Goal: Task Accomplishment & Management: Complete application form

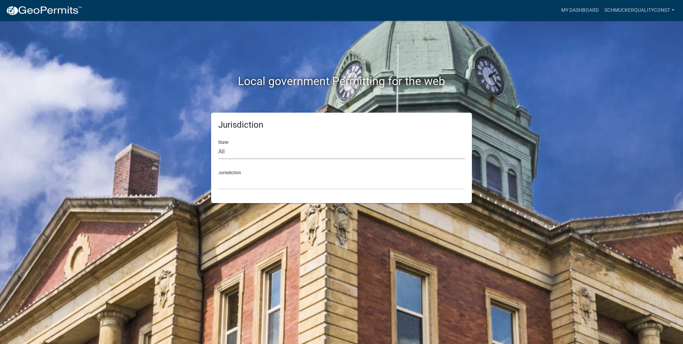
click at [225, 155] on select "All [US_STATE] [US_STATE] [US_STATE] [US_STATE] [US_STATE] [US_STATE] [US_STATE…" at bounding box center [341, 151] width 247 height 15
select select "[US_STATE]"
click at [218, 144] on select "All [US_STATE] [US_STATE] [US_STATE] [US_STATE] [US_STATE] [US_STATE] [US_STATE…" at bounding box center [341, 151] width 247 height 15
click at [231, 187] on select "City of [GEOGRAPHIC_DATA], [US_STATE] City of [GEOGRAPHIC_DATA], [US_STATE] Cit…" at bounding box center [341, 182] width 247 height 15
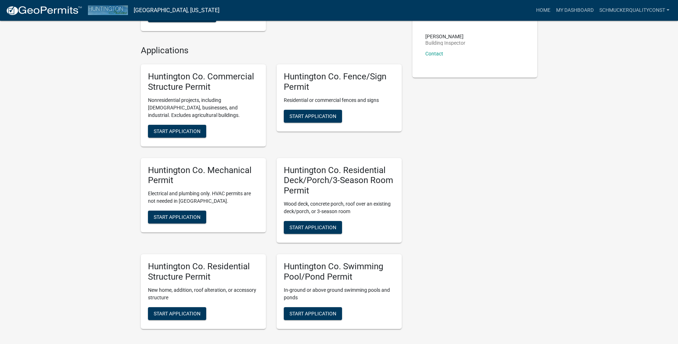
scroll to position [179, 0]
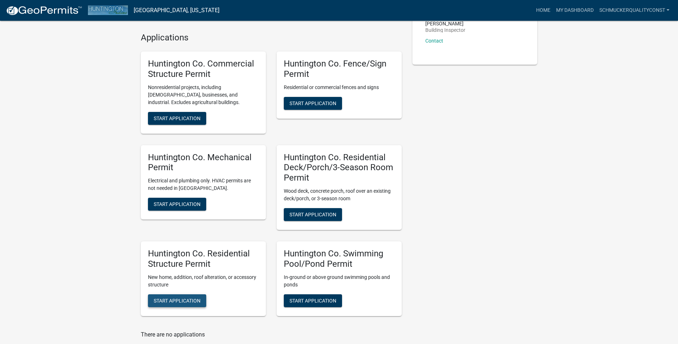
click at [182, 297] on span "Start Application" at bounding box center [177, 300] width 47 height 6
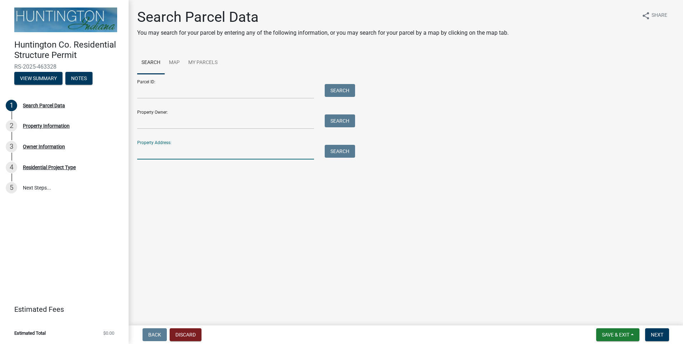
click at [173, 155] on input "Property Address:" at bounding box center [225, 152] width 177 height 15
type input "1604"
click at [337, 150] on button "Search" at bounding box center [340, 151] width 30 height 13
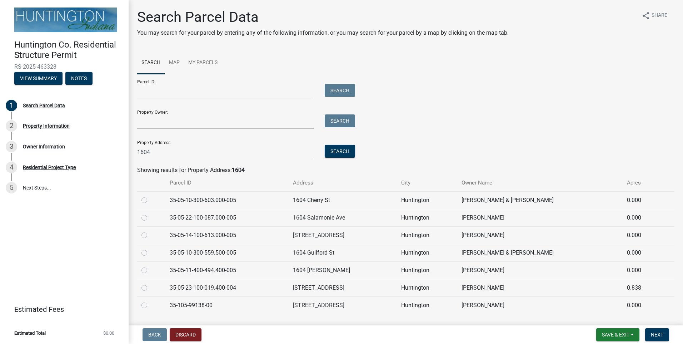
click at [148, 272] on div at bounding box center [152, 270] width 20 height 9
click at [147, 272] on div at bounding box center [152, 270] width 20 height 9
click at [150, 266] on label at bounding box center [150, 266] width 0 height 0
click at [150, 270] on input "radio" at bounding box center [152, 268] width 5 height 5
radio input "true"
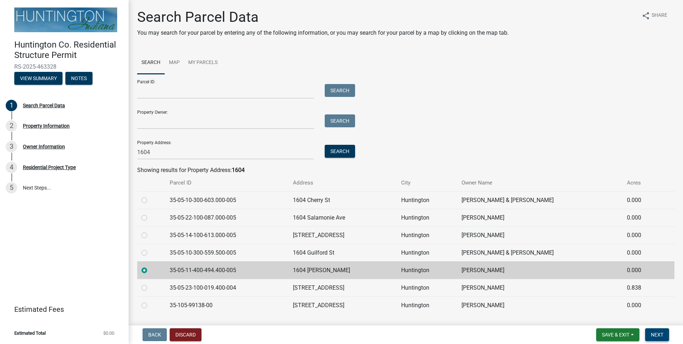
click at [657, 332] on span "Next" at bounding box center [657, 335] width 13 height 6
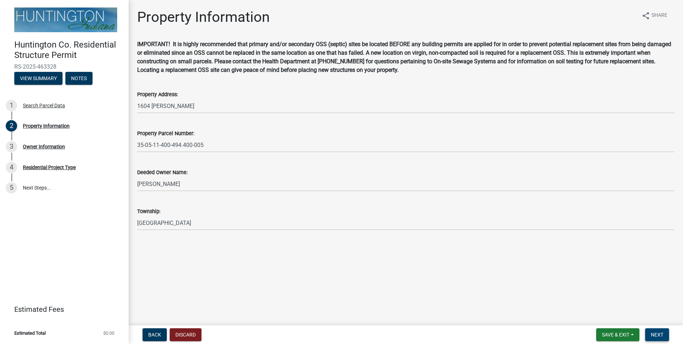
click at [657, 332] on span "Next" at bounding box center [657, 335] width 13 height 6
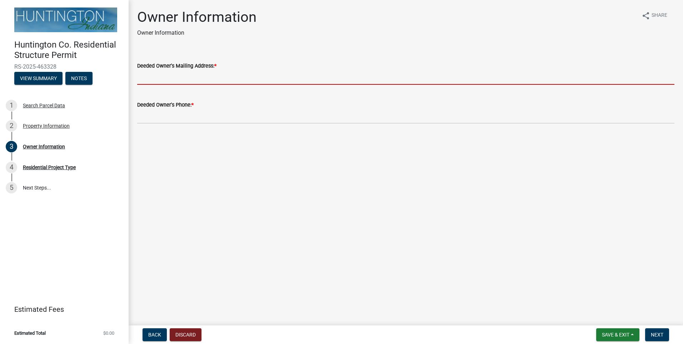
click at [160, 81] on input "Deeded Owner's Mailing Address: *" at bounding box center [406, 77] width 538 height 15
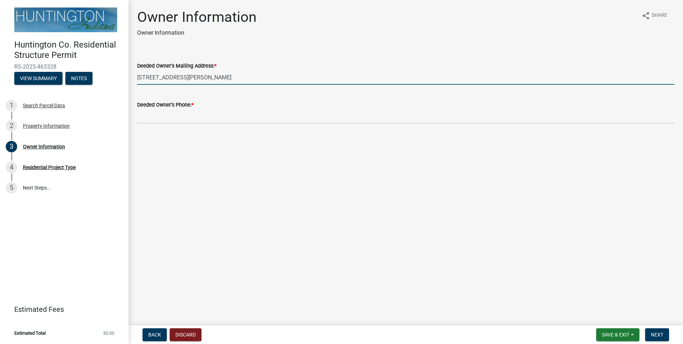
type input "[STREET_ADDRESS][PERSON_NAME]"
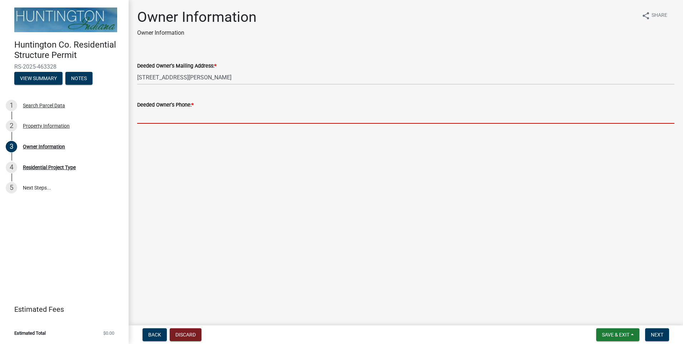
click at [178, 117] on input "Deeded Owner's Phone: *" at bounding box center [406, 116] width 538 height 15
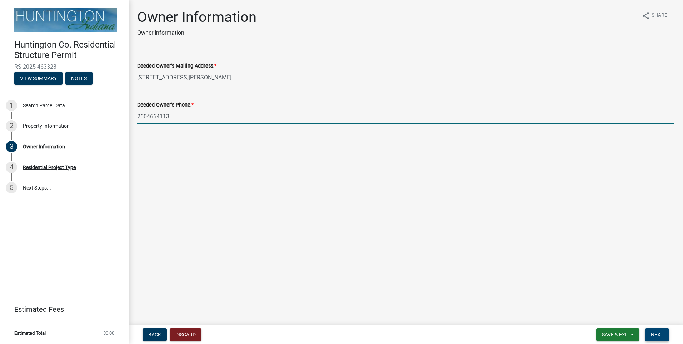
type input "2604664113"
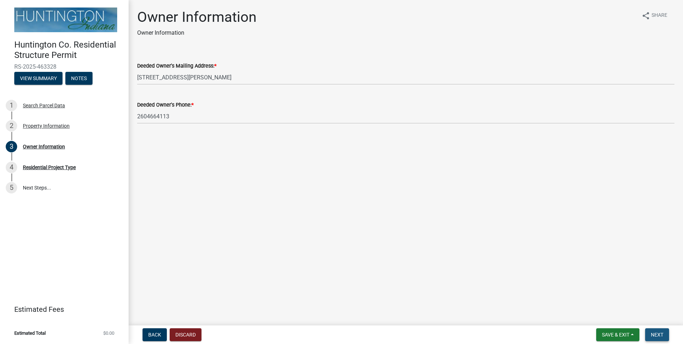
click at [656, 334] on span "Next" at bounding box center [657, 335] width 13 height 6
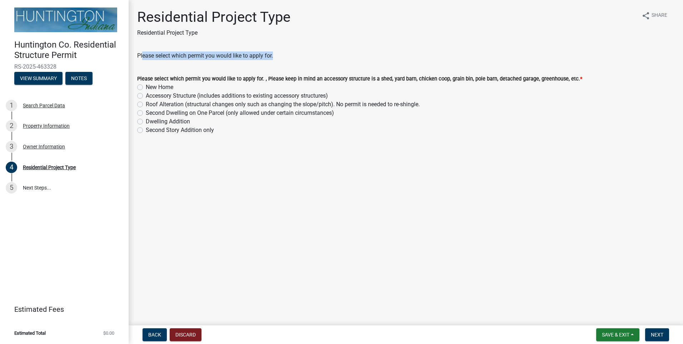
drag, startPoint x: 143, startPoint y: 56, endPoint x: 321, endPoint y: 63, distance: 178.9
click at [321, 63] on wm-data-entity-input "Please select which permit you would like to apply for." at bounding box center [406, 58] width 538 height 14
drag, startPoint x: 321, startPoint y: 63, endPoint x: 242, endPoint y: 77, distance: 80.2
click at [247, 75] on form "Please select which permit you would like to apply for. , Please keep in mind a…" at bounding box center [406, 100] width 538 height 69
click at [176, 97] on label "Accessory Structure (includes additions to existing accessory structures)" at bounding box center [237, 96] width 182 height 9
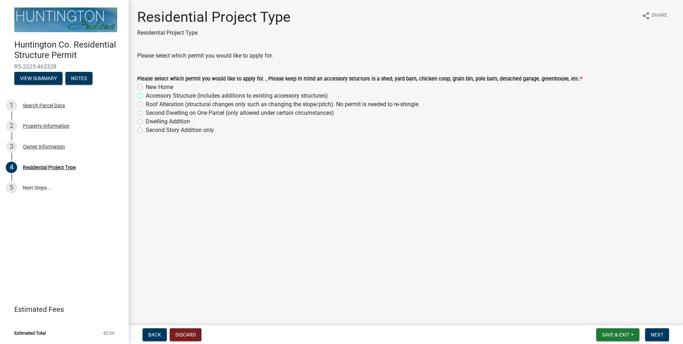
click at [150, 96] on input "Accessory Structure (includes additions to existing accessory structures)" at bounding box center [148, 94] width 5 height 5
radio input "true"
click at [663, 333] on span "Next" at bounding box center [657, 335] width 13 height 6
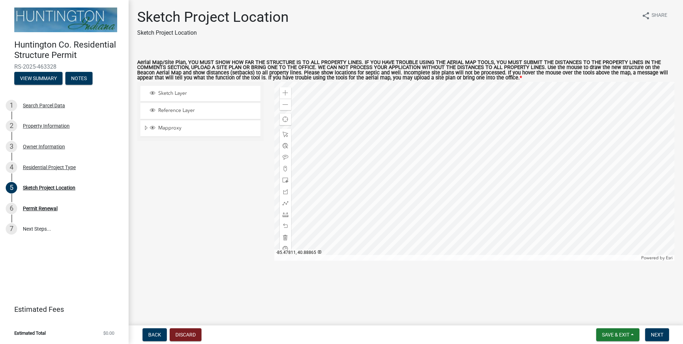
click at [483, 146] on div at bounding box center [475, 171] width 401 height 179
click at [286, 179] on span at bounding box center [286, 180] width 6 height 6
click at [484, 144] on div at bounding box center [475, 171] width 401 height 179
click at [479, 155] on div at bounding box center [475, 171] width 401 height 179
click at [486, 142] on div at bounding box center [475, 171] width 401 height 179
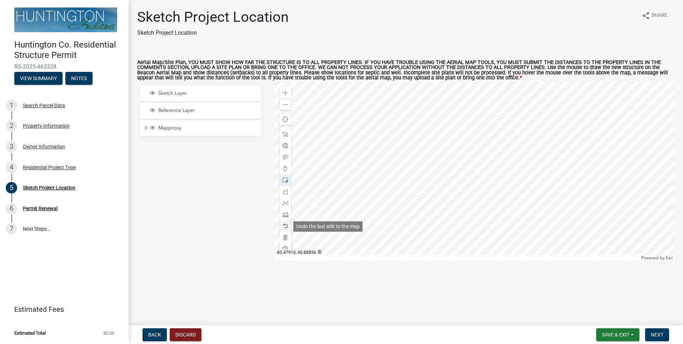
click at [287, 226] on span at bounding box center [286, 226] width 6 height 6
click at [493, 154] on div at bounding box center [475, 171] width 401 height 179
click at [285, 136] on span at bounding box center [286, 135] width 6 height 6
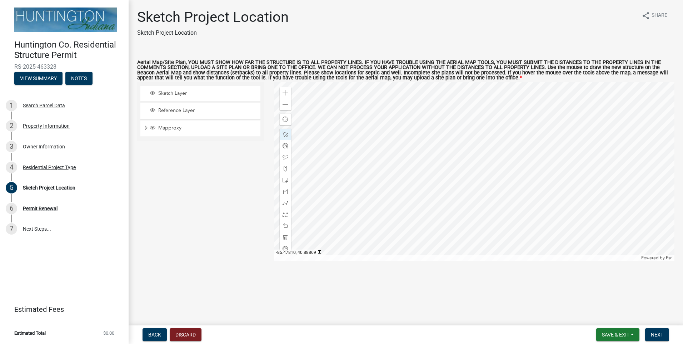
click at [478, 127] on div at bounding box center [475, 171] width 401 height 179
click at [287, 157] on span at bounding box center [286, 157] width 6 height 6
click at [286, 202] on span at bounding box center [286, 203] width 6 height 6
click at [489, 130] on div at bounding box center [475, 171] width 401 height 179
click at [488, 131] on div at bounding box center [475, 171] width 401 height 179
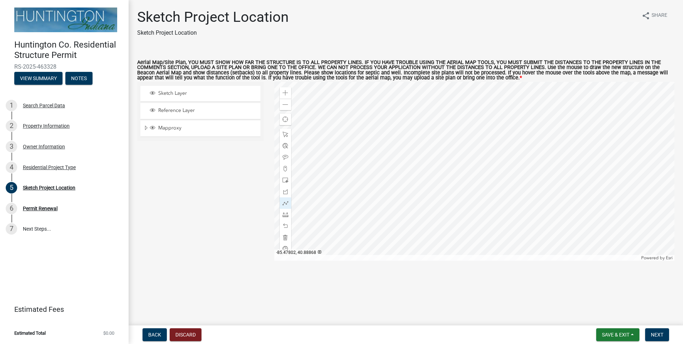
click at [496, 131] on div at bounding box center [475, 171] width 401 height 179
click at [287, 156] on span at bounding box center [286, 157] width 6 height 6
click at [489, 126] on div at bounding box center [475, 171] width 401 height 179
click at [658, 336] on span "Next" at bounding box center [657, 335] width 13 height 6
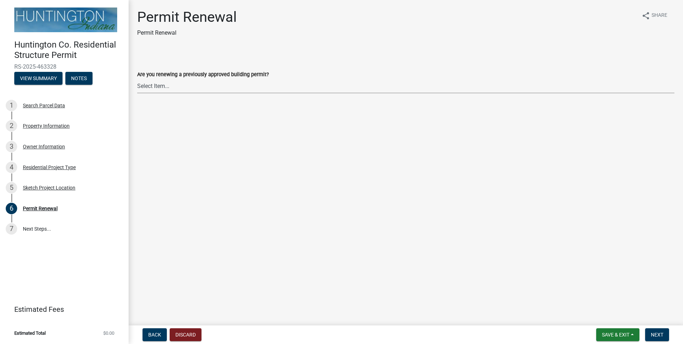
click at [246, 86] on select "Select Item... Yes No" at bounding box center [406, 86] width 538 height 15
click at [137, 79] on select "Select Item... Yes No" at bounding box center [406, 86] width 538 height 15
select select "7022fa2c-6c9f-4a5e-8d19-47b221a2a07d"
click at [662, 336] on span "Next" at bounding box center [657, 335] width 13 height 6
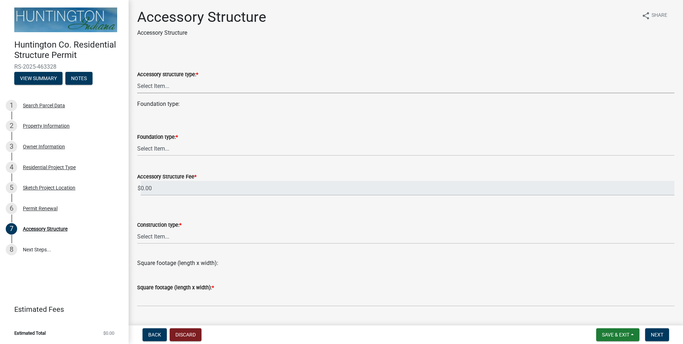
click at [238, 88] on select "Select Item... Detached Garage Pole Barn/[GEOGRAPHIC_DATA]/Yard Barn Carport Ga…" at bounding box center [406, 86] width 538 height 15
click at [137, 79] on select "Select Item... Detached Garage Pole Barn/[GEOGRAPHIC_DATA]/Yard Barn Carport Ga…" at bounding box center [406, 86] width 538 height 15
select select "e3d2b59d-588c-40e5-bb92-bc0663bbda40"
click at [183, 148] on select "Select Item... Footings (minimum 36" frost depth) Post-holes (42" depth with 6"…" at bounding box center [406, 148] width 538 height 15
click at [137, 141] on select "Select Item... Footings (minimum 36" frost depth) Post-holes (42" depth with 6"…" at bounding box center [406, 148] width 538 height 15
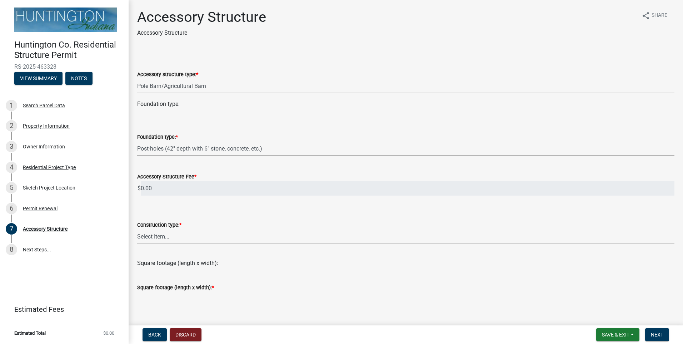
select select "c53c5f42-c92f-4072-997d-b5685d14abe0"
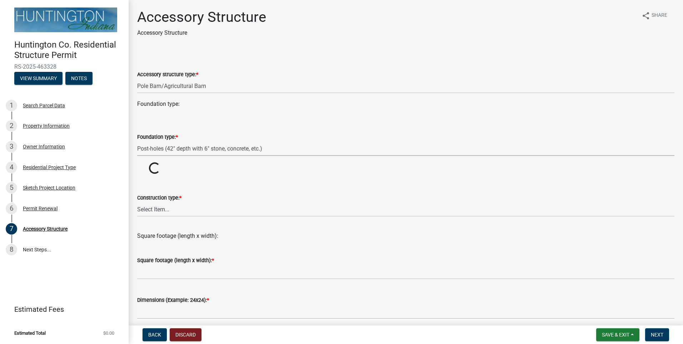
click at [171, 148] on select "Select Item... Footings (minimum 36" frost depth) Post-holes (42" depth with 6"…" at bounding box center [406, 148] width 538 height 15
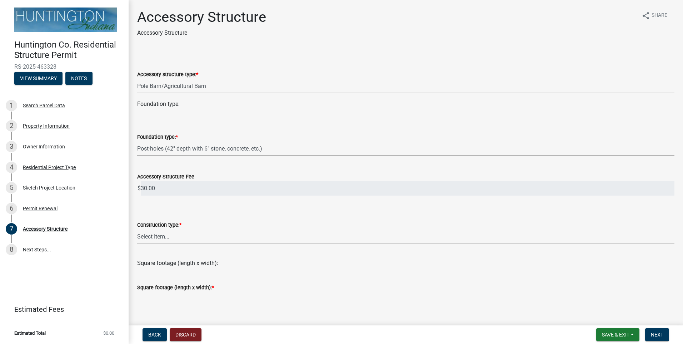
click at [137, 141] on select "Select Item... Footings (minimum 36" frost depth) Post-holes (42" depth with 6"…" at bounding box center [406, 148] width 538 height 15
click at [177, 235] on select "Select Item... Wood frame Steel Masonry Pole" at bounding box center [406, 236] width 538 height 15
click at [137, 229] on select "Select Item... Wood frame Steel Masonry Pole" at bounding box center [406, 236] width 538 height 15
select select "b13dc926-991e-4e5f-bffc-d00822840ec1"
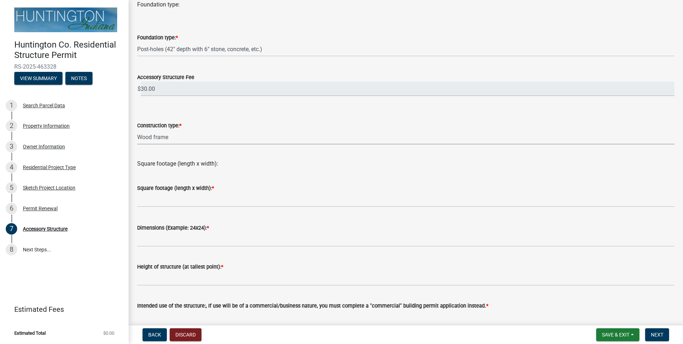
scroll to position [107, 0]
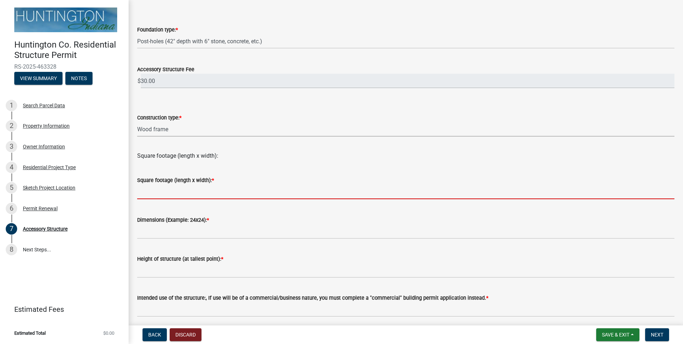
click at [179, 191] on input "text" at bounding box center [406, 191] width 538 height 15
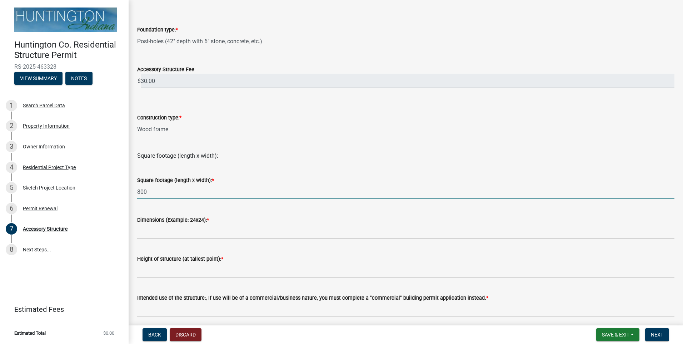
type input "800"
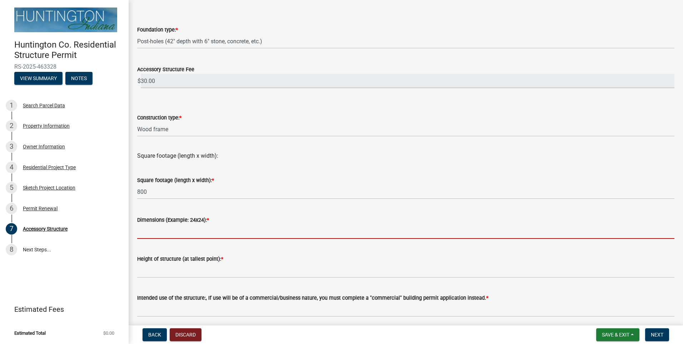
click at [187, 230] on input "Dimensions (Example: 24x24): *" at bounding box center [406, 231] width 538 height 15
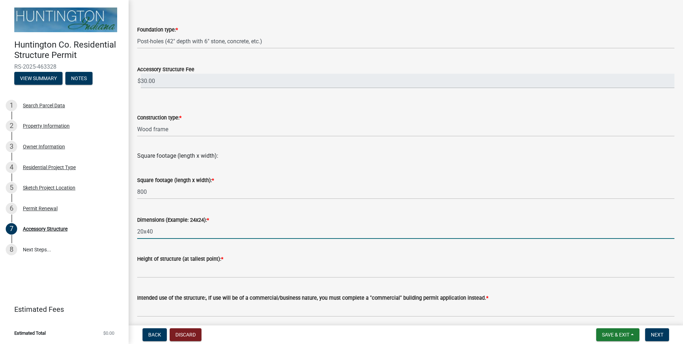
type input "20x40"
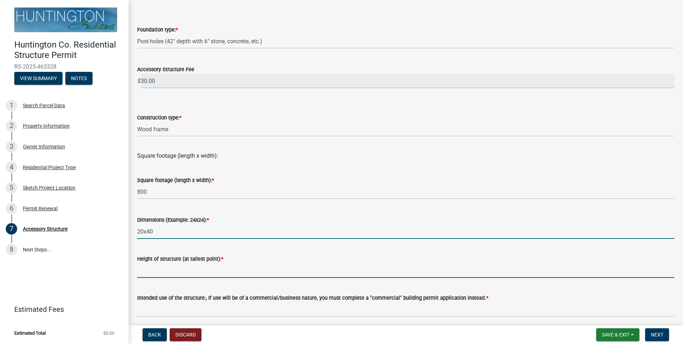
click at [208, 275] on input "Height of structure (at tallest point): *" at bounding box center [406, 270] width 538 height 15
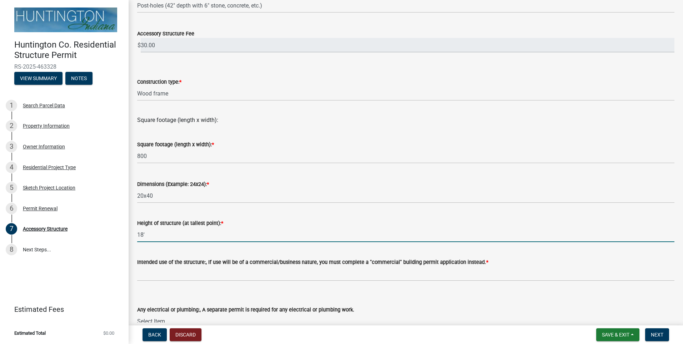
scroll to position [179, 0]
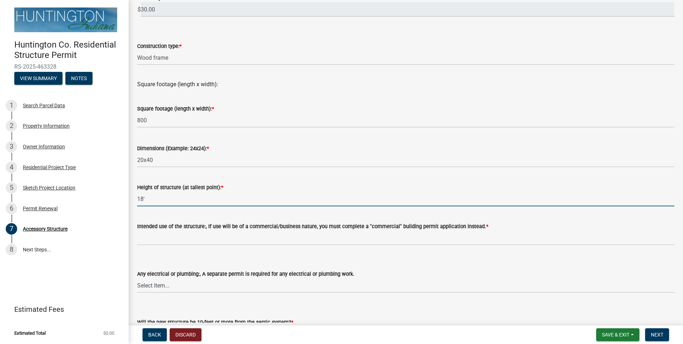
type input "18'"
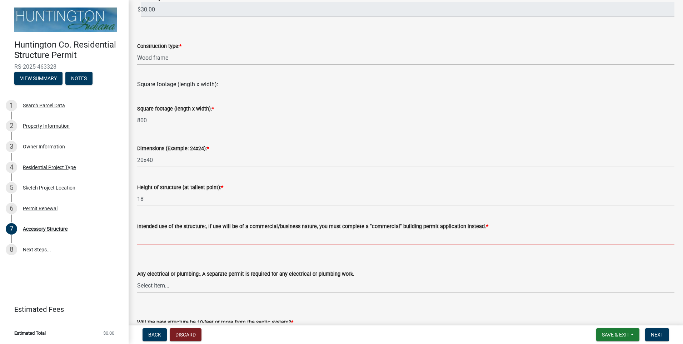
click at [226, 241] on input "Intended use of the structure:, If use will be of a commercial/business nature,…" at bounding box center [406, 238] width 538 height 15
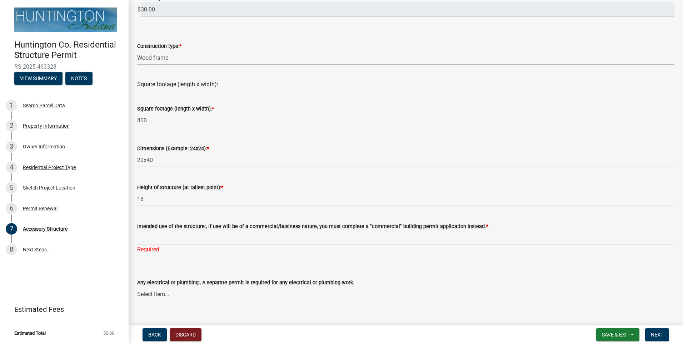
click at [327, 250] on wm-data-entity-input "Intended use of the structure:, If use will be of a commercial/business nature,…" at bounding box center [406, 236] width 538 height 48
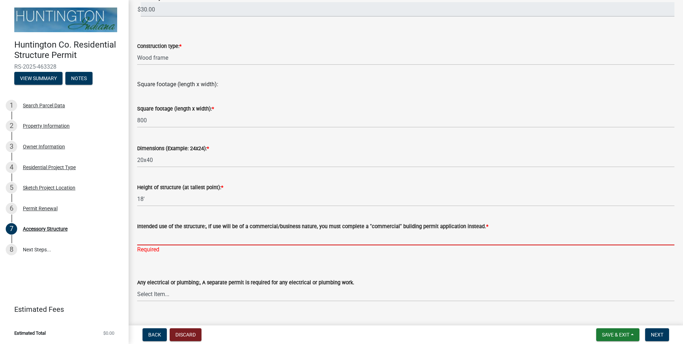
click at [324, 241] on input "Intended use of the structure:, If use will be of a commercial/business nature,…" at bounding box center [406, 238] width 538 height 15
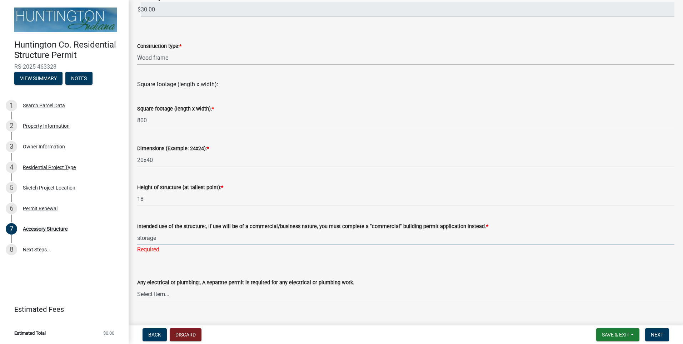
type input "storage"
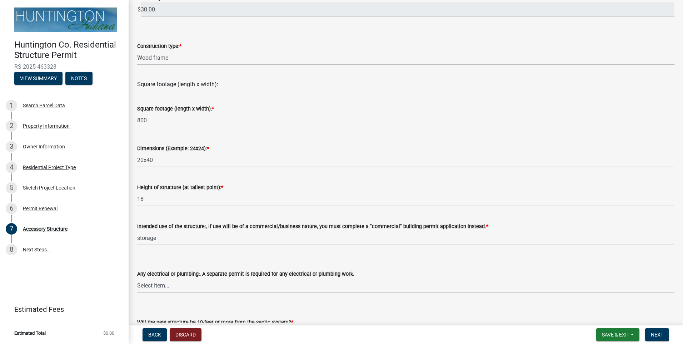
click at [373, 263] on div "Any electrical or plumbing:, A separate permit is required for any electrical o…" at bounding box center [406, 272] width 538 height 42
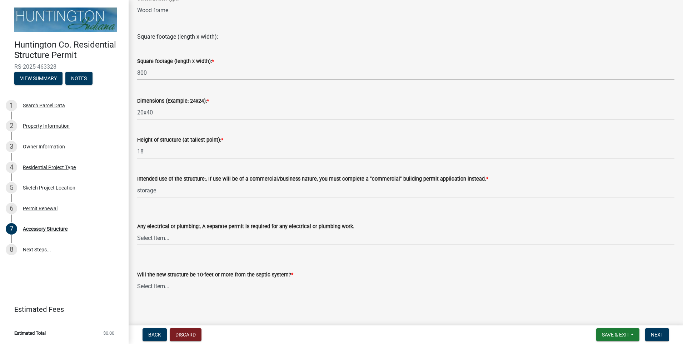
scroll to position [232, 0]
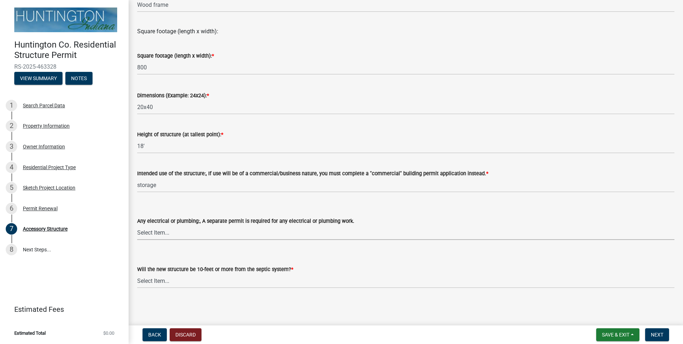
click at [193, 233] on select "Select Item... electrical plumbing both neither" at bounding box center [406, 232] width 538 height 15
click at [137, 225] on select "Select Item... electrical plumbing both neither" at bounding box center [406, 232] width 538 height 15
select select "c17fc483-a0b5-456f-9424-68ebdf5cb3a4"
click at [201, 278] on select "Select Item... Yes No (Health Dept. approval needed) NA" at bounding box center [406, 280] width 538 height 15
click at [205, 278] on select "Select Item... Yes No (Health Dept. approval needed) NA" at bounding box center [406, 280] width 538 height 15
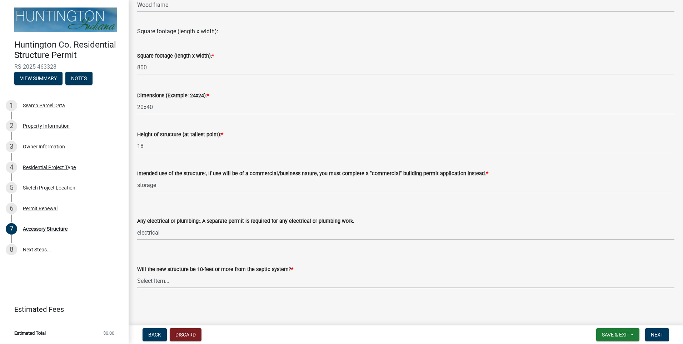
click at [203, 282] on select "Select Item... Yes No (Health Dept. approval needed) NA" at bounding box center [406, 280] width 538 height 15
click at [137, 273] on select "Select Item... Yes No (Health Dept. approval needed) NA" at bounding box center [406, 280] width 538 height 15
select select "e290cb59-fde3-4413-9642-22cae6324ace"
click at [663, 337] on span "Next" at bounding box center [657, 335] width 13 height 6
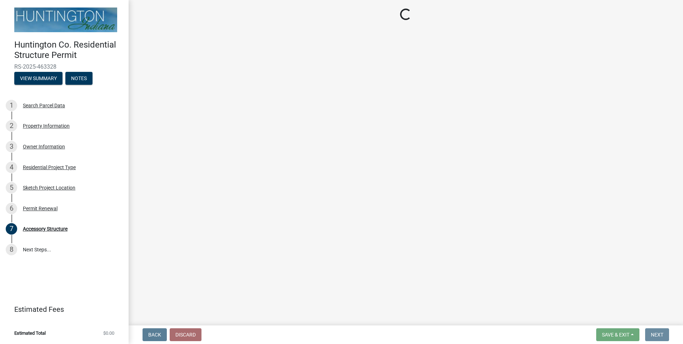
scroll to position [0, 0]
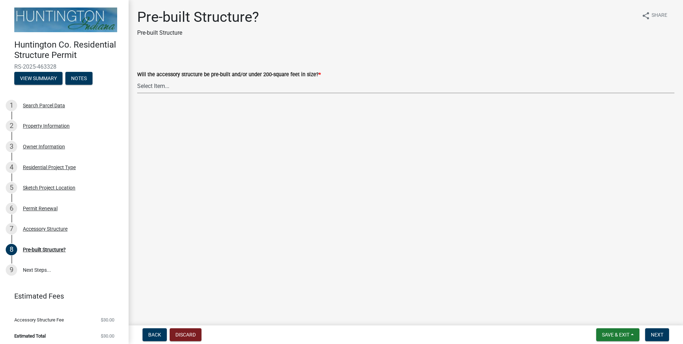
click at [157, 85] on select "Select Item... Yes No" at bounding box center [406, 86] width 538 height 15
click at [137, 79] on select "Select Item... Yes No" at bounding box center [406, 86] width 538 height 15
select select "d029f378-bdde-4f05-beaa-ba284da949e8"
click at [660, 333] on span "Next" at bounding box center [657, 335] width 13 height 6
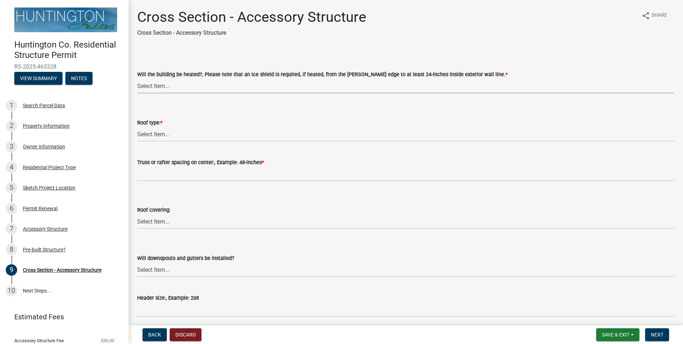
click at [186, 85] on select "Select Item... Yes No" at bounding box center [406, 86] width 538 height 15
click at [137, 79] on select "Select Item... Yes No" at bounding box center [406, 86] width 538 height 15
select select "24d4f506-41fa-4939-ac19-17382de83287"
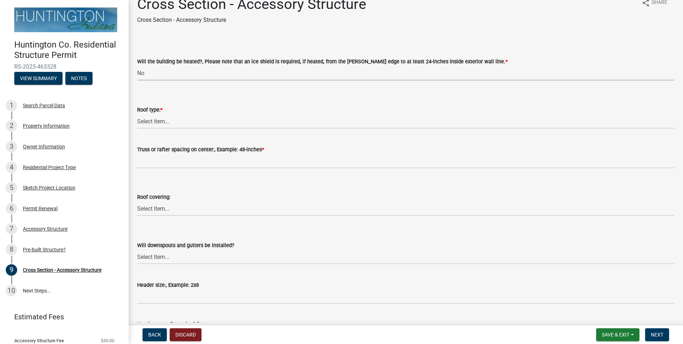
scroll to position [36, 0]
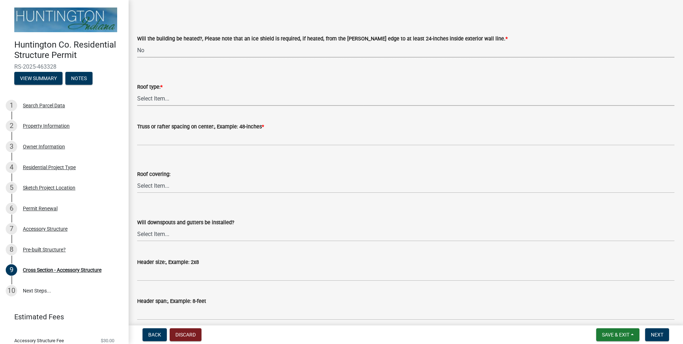
click at [146, 99] on select "Select Item... Trusses Rafters" at bounding box center [406, 98] width 538 height 15
click at [137, 91] on select "Select Item... Trusses Rafters" at bounding box center [406, 98] width 538 height 15
select select "9f1e88e1-af59-44e0-94bc-4d83ade59a54"
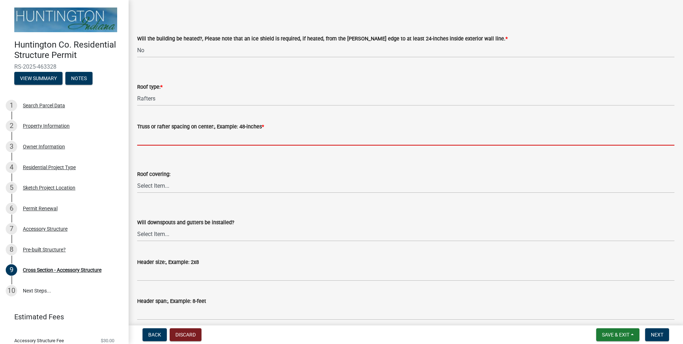
click at [241, 138] on input "Truss or rafter spacing on center:, Example: 48-inches *" at bounding box center [406, 138] width 538 height 15
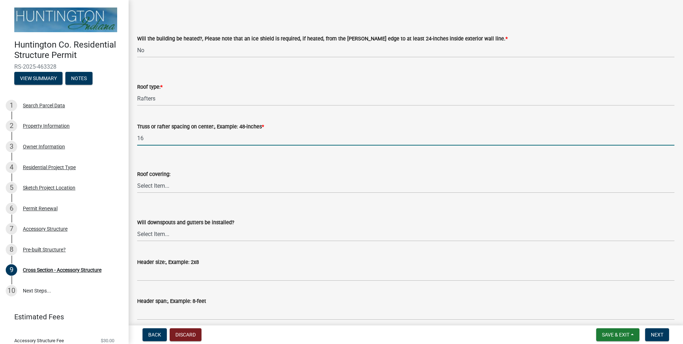
type input "1"
type input "24""
click at [211, 191] on select "Select Item... Shingles Metal Other" at bounding box center [406, 185] width 538 height 15
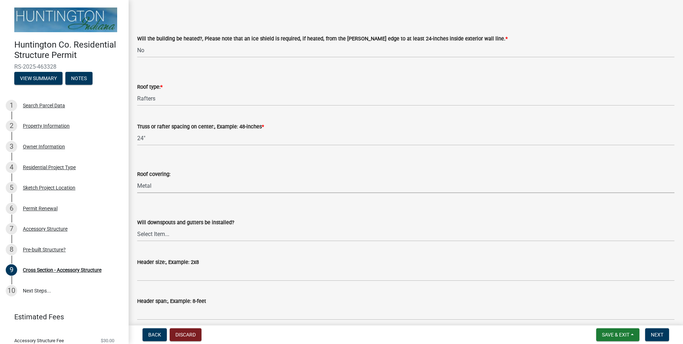
click at [137, 178] on select "Select Item... Shingles Metal Other" at bounding box center [406, 185] width 538 height 15
select select "22f604be-c36a-40f3-9f57-4bbc5c076a1d"
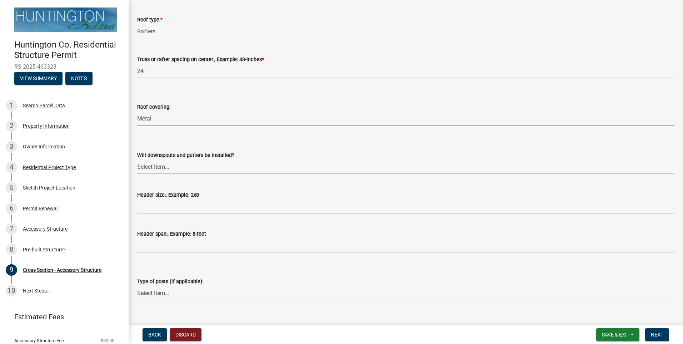
scroll to position [107, 0]
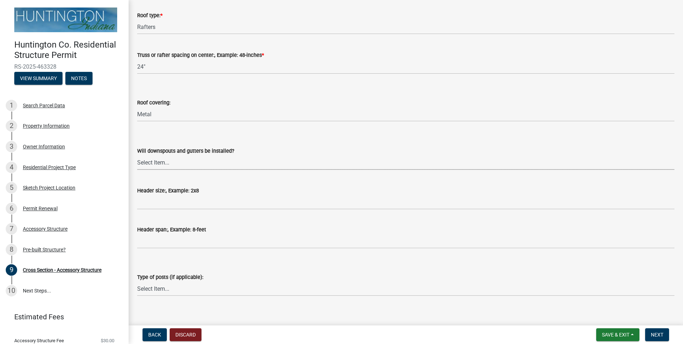
click at [173, 162] on select "Select Item... Yes No" at bounding box center [406, 162] width 538 height 15
click at [137, 155] on select "Select Item... Yes No" at bounding box center [406, 162] width 538 height 15
select select "05bcc9c2-cc61-4e54-bfdb-7d80d739f61b"
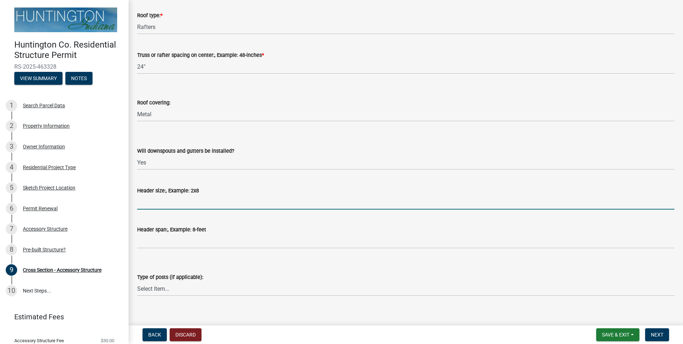
click at [189, 203] on input "Header size:, Example: 2x8" at bounding box center [406, 202] width 538 height 15
type input "2x10"
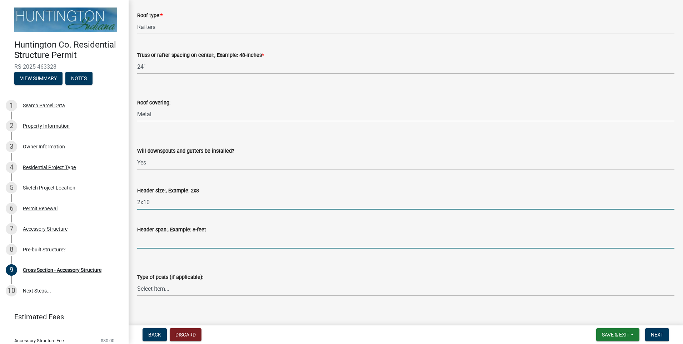
click at [209, 247] on input "Header span:, Example: 8-feet" at bounding box center [406, 241] width 538 height 15
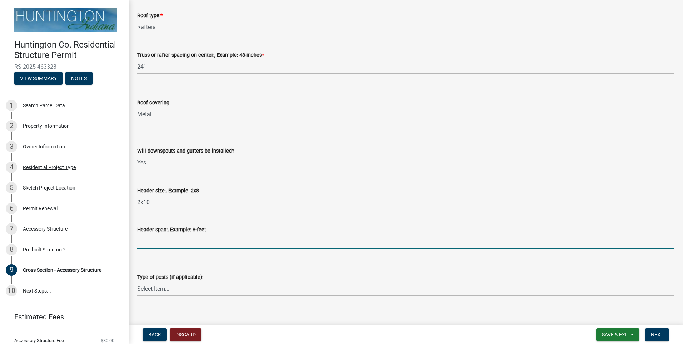
click at [460, 215] on div "Header span:, Example: 8-feet" at bounding box center [406, 231] width 538 height 33
click at [181, 242] on input "Header span:, Example: 8-feet" at bounding box center [406, 241] width 538 height 15
click at [329, 235] on input "Header span:, Example: 8-feet" at bounding box center [406, 241] width 538 height 15
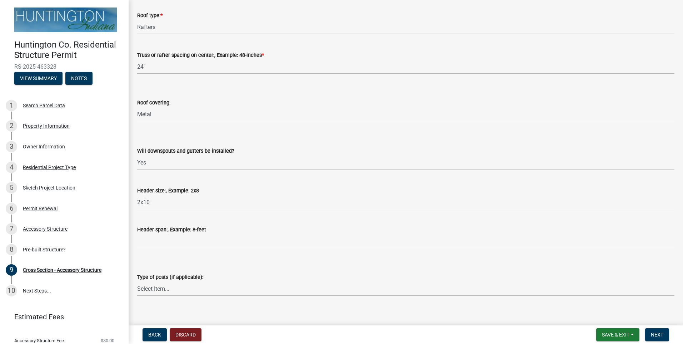
click at [317, 218] on div "Header span:, Example: 8-feet" at bounding box center [406, 231] width 538 height 33
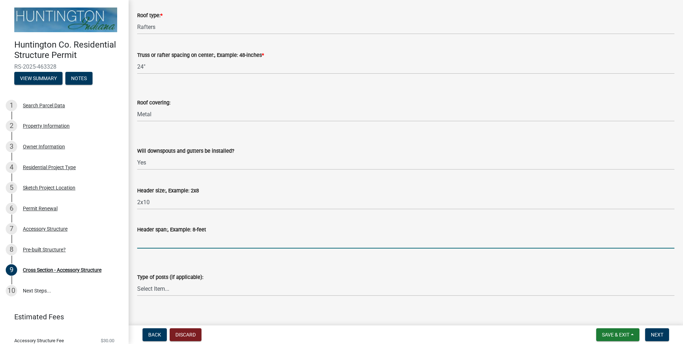
click at [244, 241] on input "Header span:, Example: 8-feet" at bounding box center [406, 241] width 538 height 15
click at [276, 239] on input "Header span:, Example: 8-feet" at bounding box center [406, 241] width 538 height 15
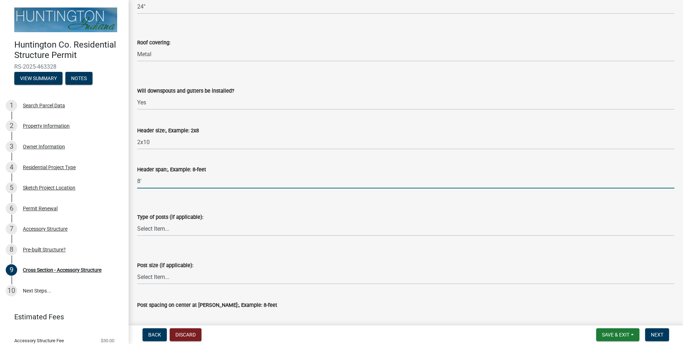
scroll to position [179, 0]
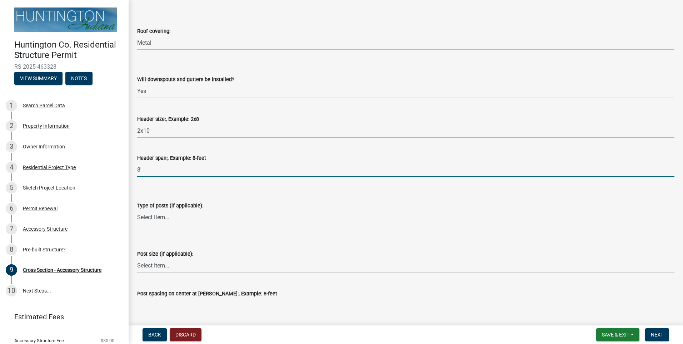
type input "8'"
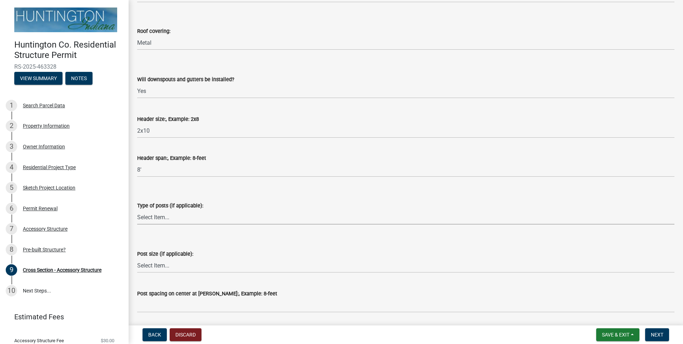
click at [185, 218] on select "Select Item... Glulam Nail Laminated Perma-Column Solid Sawn Other" at bounding box center [406, 217] width 538 height 15
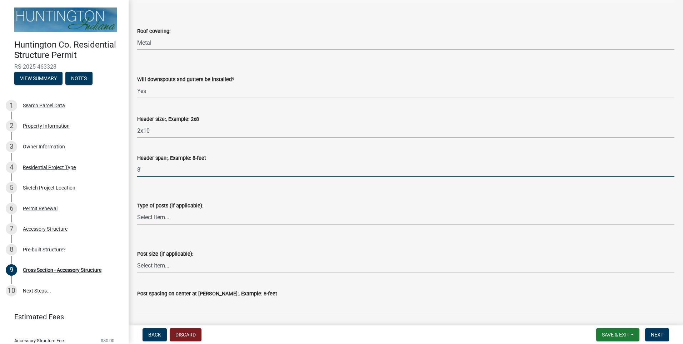
click at [250, 173] on input "8'" at bounding box center [406, 169] width 538 height 15
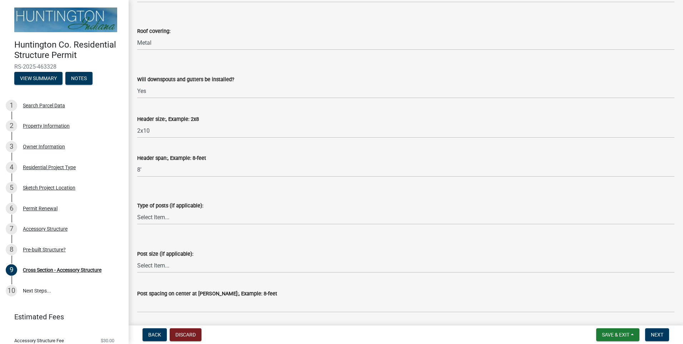
click at [274, 199] on form "Type of posts (if applicable): Select Item... Glulam Nail Laminated Perma-Colum…" at bounding box center [406, 209] width 538 height 32
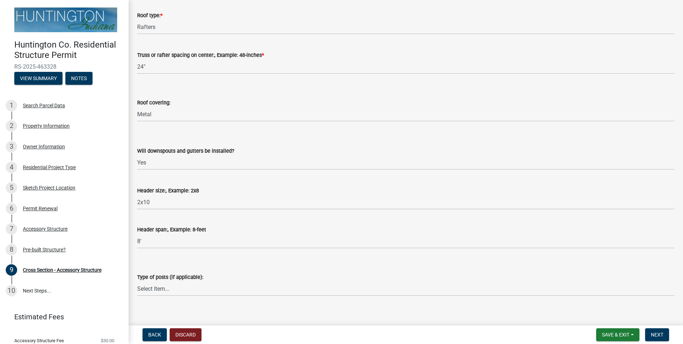
scroll to position [143, 0]
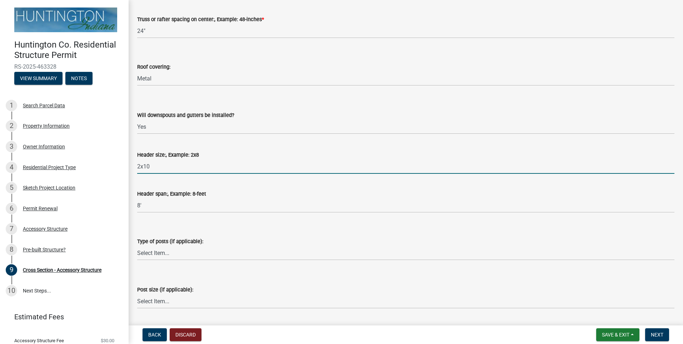
drag, startPoint x: 192, startPoint y: 168, endPoint x: 144, endPoint y: 170, distance: 47.9
click at [144, 170] on input "2x10" at bounding box center [406, 166] width 538 height 15
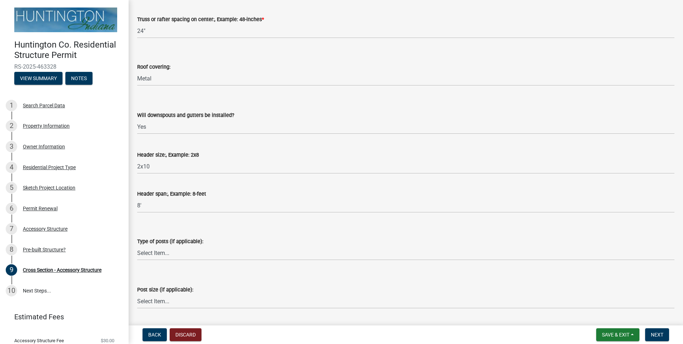
drag, startPoint x: 203, startPoint y: 197, endPoint x: 219, endPoint y: 199, distance: 16.1
click at [205, 198] on form "Header span:, Example: 8-feet 8'" at bounding box center [406, 200] width 538 height 23
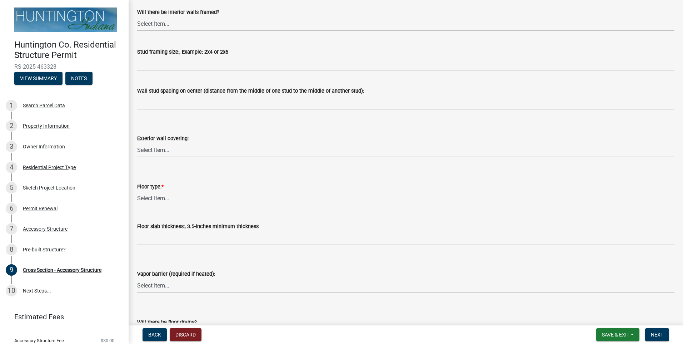
scroll to position [786, 0]
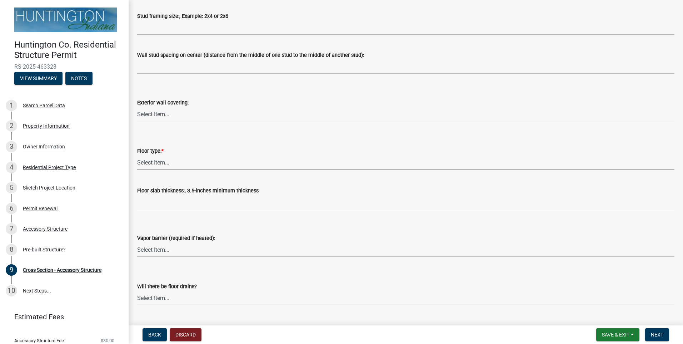
click at [181, 162] on select "Select Item... Slab Gravel Both Slab and Gravel" at bounding box center [406, 162] width 538 height 15
click at [137, 155] on select "Select Item... Slab Gravel Both Slab and Gravel" at bounding box center [406, 162] width 538 height 15
select select "174524f7-a4fe-45d6-a770-f02cb493cb11"
click at [190, 122] on select "Select Item... Metal Vinyl Wood Other" at bounding box center [406, 114] width 538 height 15
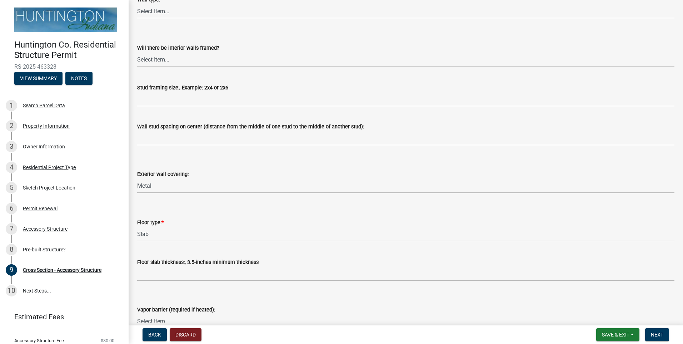
click at [137, 178] on select "Select Item... Metal Vinyl Wood Other" at bounding box center [406, 185] width 538 height 15
select select "05f0e2c8-d078-4fde-8725-801056d7cdab"
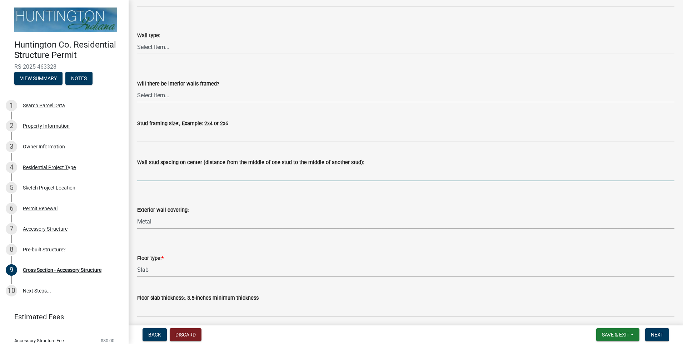
click at [197, 177] on input "Wall stud spacing on center (distance from the middle of one stud to the middle…" at bounding box center [406, 174] width 538 height 15
type input "16""
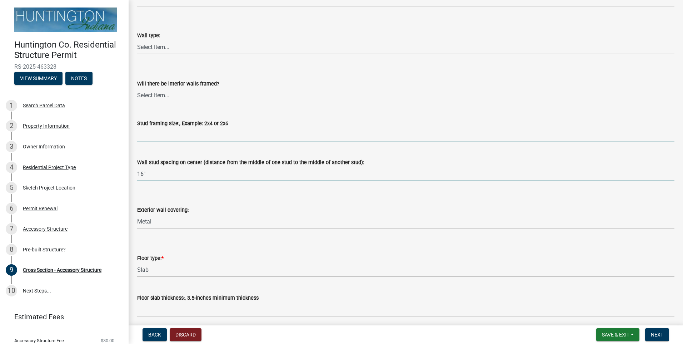
drag, startPoint x: 275, startPoint y: 130, endPoint x: 255, endPoint y: 121, distance: 21.3
click at [263, 125] on form "Stud framing size:, Example: 2x4 or 2x6" at bounding box center [406, 130] width 538 height 23
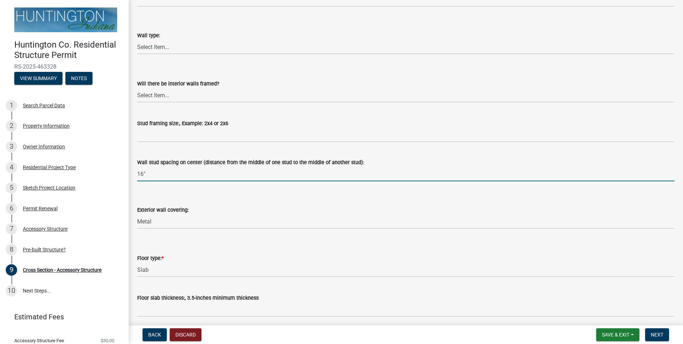
click at [291, 169] on input "16"" at bounding box center [406, 174] width 538 height 15
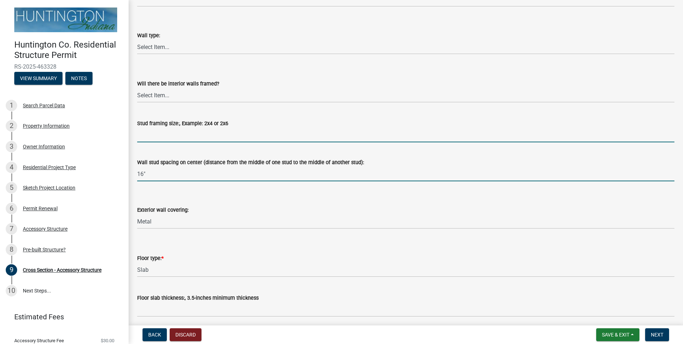
click at [264, 134] on input "Stud framing size:, Example: 2x4 or 2x6" at bounding box center [406, 135] width 538 height 15
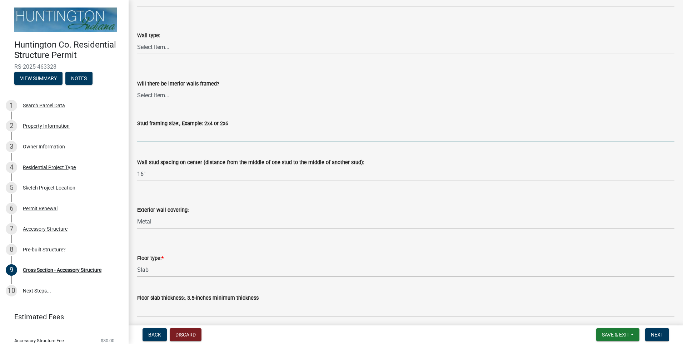
click at [308, 153] on div "Wall stud spacing on center (distance from the middle of one stud to the middle…" at bounding box center [406, 164] width 538 height 33
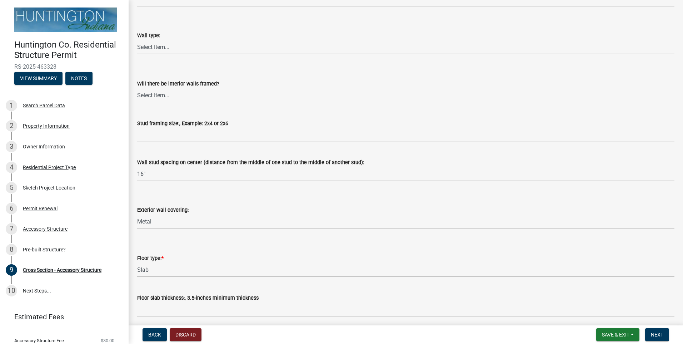
drag, startPoint x: 359, startPoint y: 163, endPoint x: 139, endPoint y: 160, distance: 219.5
click at [139, 160] on div "Wall stud spacing on center (distance from the middle of one stud to the middle…" at bounding box center [406, 162] width 538 height 9
drag, startPoint x: 139, startPoint y: 160, endPoint x: 138, endPoint y: 121, distance: 39.3
click at [138, 121] on label "Stud framing size:, Example: 2x4 or 2x6" at bounding box center [182, 123] width 91 height 5
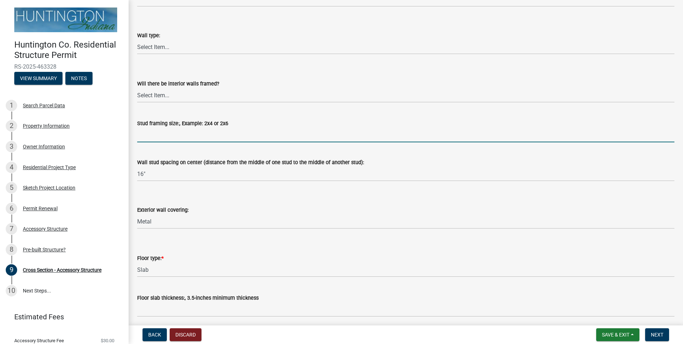
click at [138, 128] on input "Stud framing size:, Example: 2x4 or 2x6" at bounding box center [406, 135] width 538 height 15
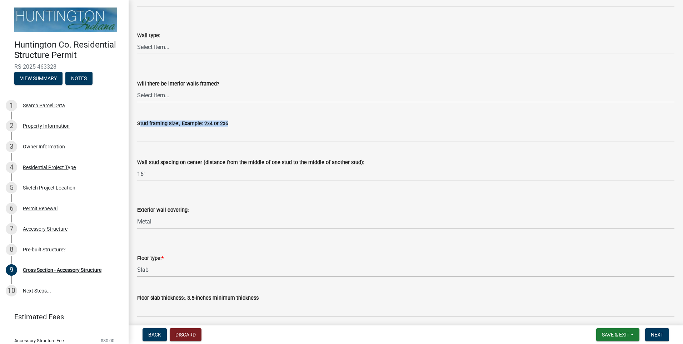
drag, startPoint x: 153, startPoint y: 127, endPoint x: 366, endPoint y: 169, distance: 217.7
click at [359, 165] on div "Wall stud spacing on center (distance from the middle of one stud to the middle…" at bounding box center [406, 162] width 538 height 9
drag, startPoint x: 359, startPoint y: 163, endPoint x: 141, endPoint y: 118, distance: 221.9
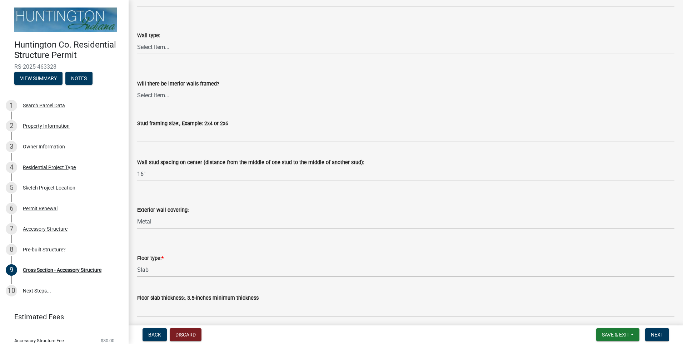
drag, startPoint x: 141, startPoint y: 118, endPoint x: 133, endPoint y: 85, distance: 34.3
click at [133, 85] on div "Will there be interior walls framed? Select Item... Yes No" at bounding box center [406, 82] width 548 height 42
drag, startPoint x: 132, startPoint y: 82, endPoint x: 366, endPoint y: 165, distance: 248.2
drag, startPoint x: 366, startPoint y: 165, endPoint x: 361, endPoint y: 164, distance: 5.5
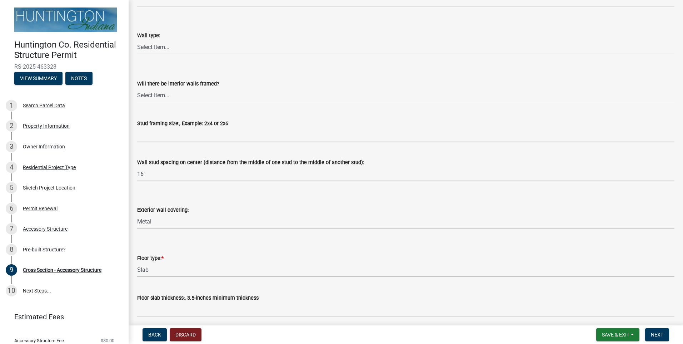
click at [361, 164] on div "Wall stud spacing on center (distance from the middle of one stud to the middle…" at bounding box center [406, 162] width 538 height 9
drag, startPoint x: 361, startPoint y: 164, endPoint x: 137, endPoint y: 162, distance: 223.8
click at [137, 162] on div "Wall stud spacing on center (distance from the middle of one stud to the middle…" at bounding box center [406, 164] width 548 height 33
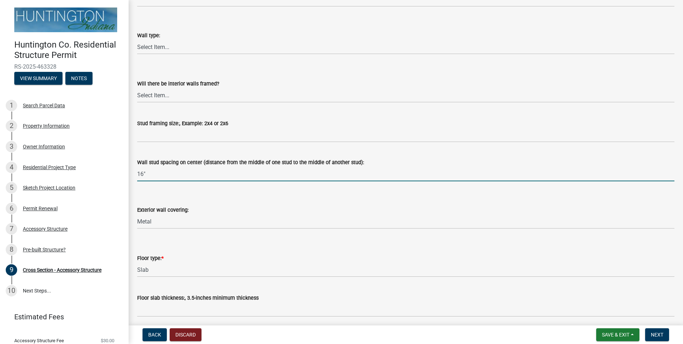
drag, startPoint x: 137, startPoint y: 162, endPoint x: 153, endPoint y: 170, distance: 18.5
click at [153, 170] on input "16"" at bounding box center [406, 174] width 538 height 15
drag, startPoint x: 157, startPoint y: 176, endPoint x: 137, endPoint y: 177, distance: 20.1
click at [137, 177] on div "Wall stud spacing on center (distance from the middle of one stud to the middle…" at bounding box center [406, 164] width 548 height 33
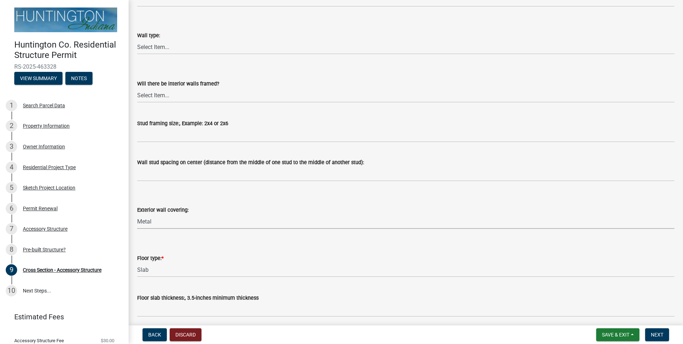
drag, startPoint x: 179, startPoint y: 223, endPoint x: 138, endPoint y: 220, distance: 40.9
click at [138, 220] on select "Select Item... Metal Vinyl Wood Other" at bounding box center [406, 221] width 538 height 15
drag, startPoint x: 187, startPoint y: 217, endPoint x: 191, endPoint y: 215, distance: 4.8
click at [190, 216] on select "Select Item... Metal Vinyl Wood Other" at bounding box center [406, 221] width 538 height 15
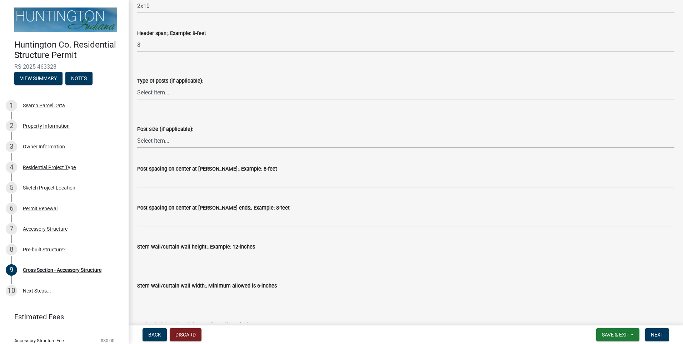
scroll to position [286, 0]
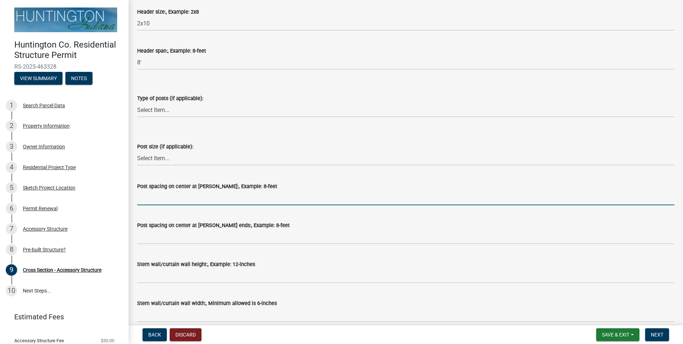
click at [202, 200] on input "Post spacing on center at [PERSON_NAME]:, Example: 8-feet" at bounding box center [406, 198] width 538 height 15
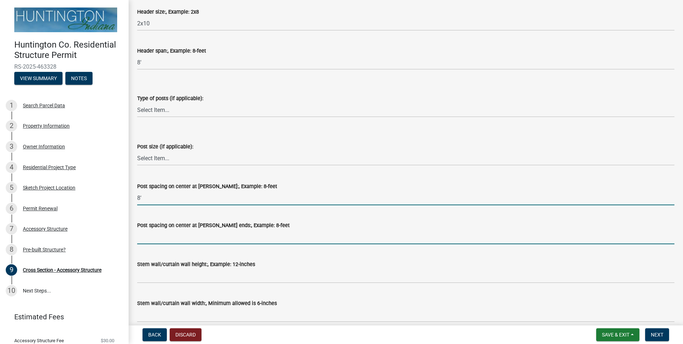
click at [178, 242] on input "Post spacing on center at [PERSON_NAME] ends:, Example: 8-feet" at bounding box center [406, 236] width 538 height 15
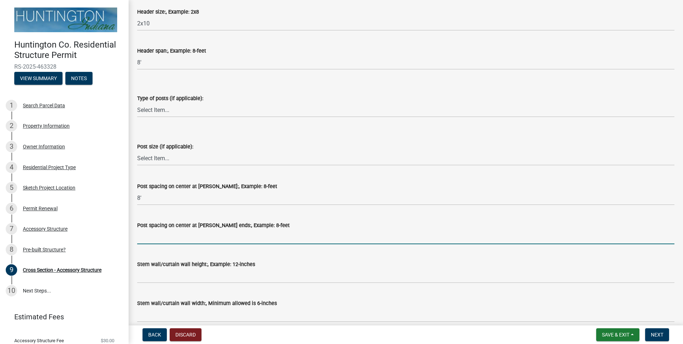
click at [349, 233] on input "Post spacing on center at [PERSON_NAME] ends:, Example: 8-feet" at bounding box center [406, 236] width 538 height 15
click at [231, 208] on wm-data-entity-input "Post spacing on center at [PERSON_NAME]:, Example: 8-feet 8'" at bounding box center [406, 191] width 538 height 39
click at [232, 203] on input "8'" at bounding box center [406, 198] width 538 height 15
type input "8"
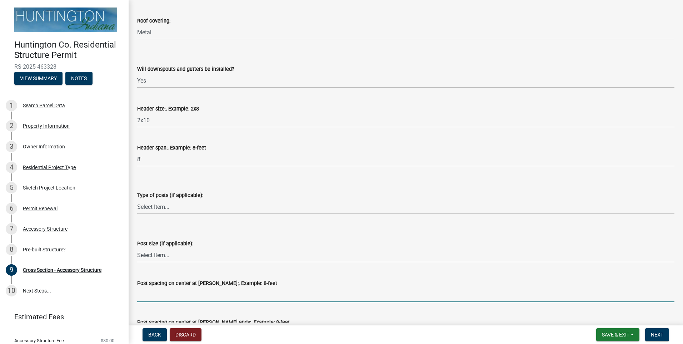
scroll to position [179, 0]
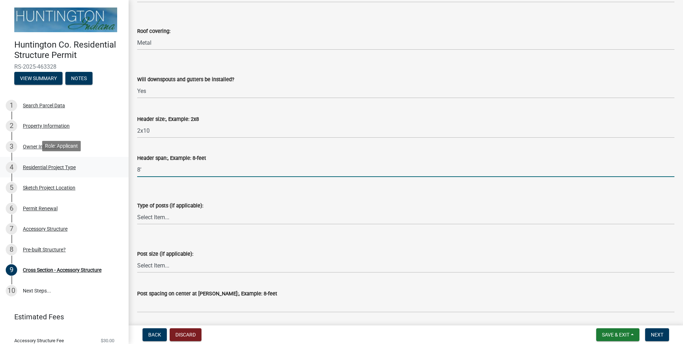
drag, startPoint x: 184, startPoint y: 170, endPoint x: 108, endPoint y: 167, distance: 76.6
click at [87, 168] on div "Huntington Co. Residential Structure Permit RS-2025-463328 View Summary Notes 1…" at bounding box center [341, 172] width 683 height 344
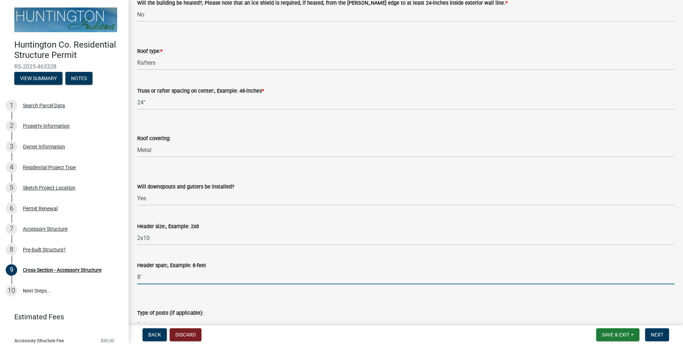
click at [254, 137] on div "Roof covering:" at bounding box center [406, 138] width 538 height 9
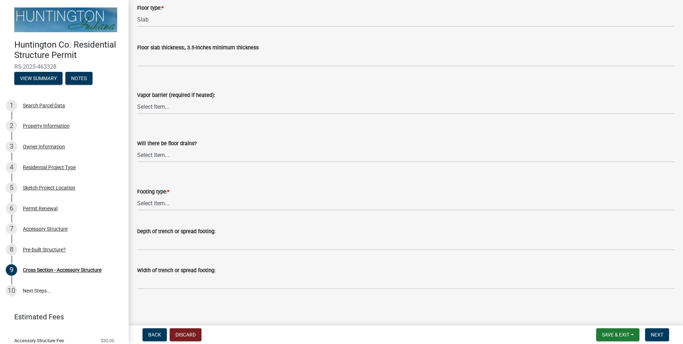
scroll to position [930, 0]
click at [166, 199] on select "Select Item... Post Holes (Minimum depth is 42-inches with a 6-inch base prior …" at bounding box center [406, 203] width 538 height 15
click at [137, 196] on select "Select Item... Post Holes (Minimum depth is 42-inches with a 6-inch base prior …" at bounding box center [406, 203] width 538 height 15
select select "4fdc516c-604c-4414-8a7b-17ba26ee5816"
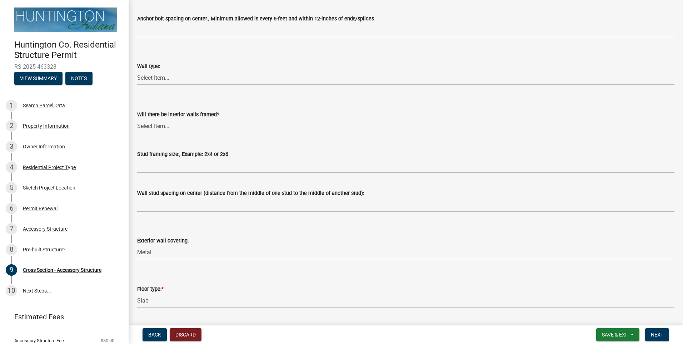
scroll to position [644, 0]
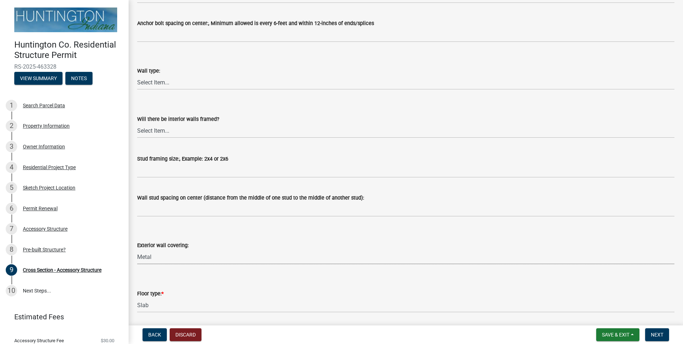
click at [155, 259] on select "Select Item... Metal Vinyl Wood Other" at bounding box center [406, 256] width 538 height 15
click at [137, 249] on select "Select Item... Metal Vinyl Wood Other" at bounding box center [406, 256] width 538 height 15
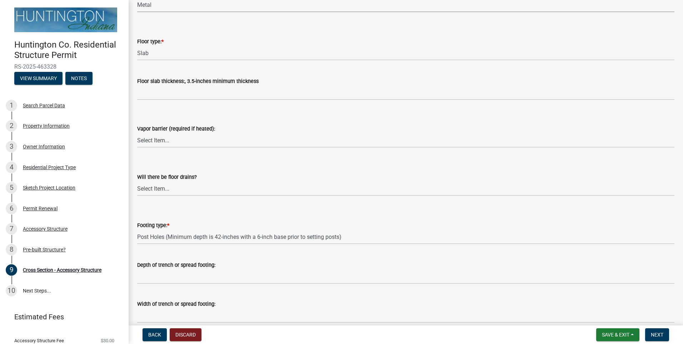
scroll to position [930, 0]
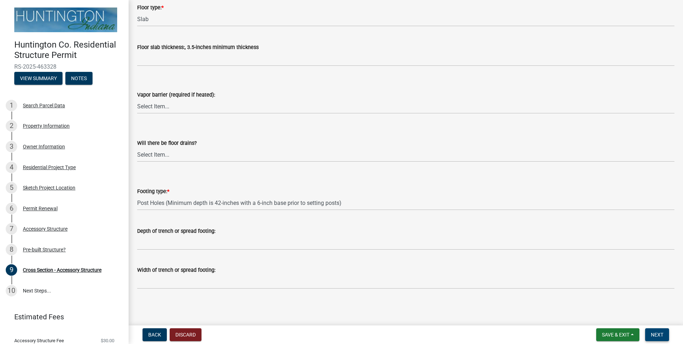
click at [662, 334] on span "Next" at bounding box center [657, 335] width 13 height 6
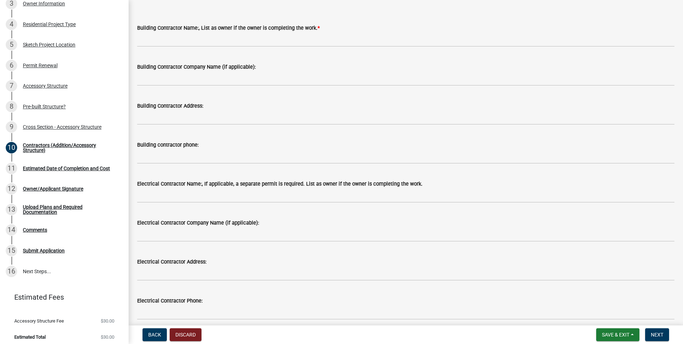
scroll to position [0, 0]
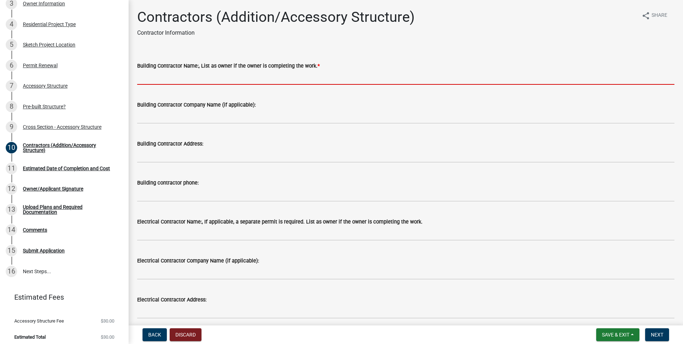
click at [220, 77] on input "Building Contractor Name:, List as owner if the owner is completing the work. *" at bounding box center [406, 77] width 538 height 15
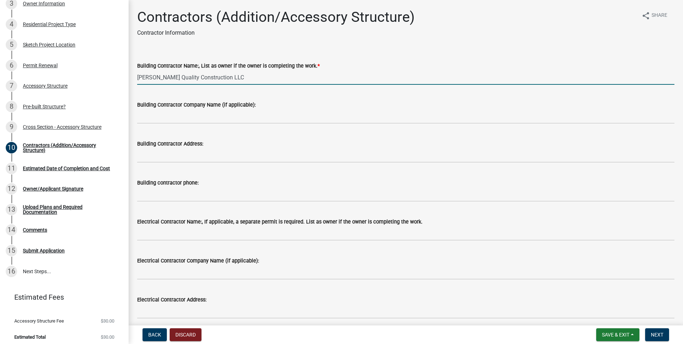
type input "[PERSON_NAME] Quality Construction LLC"
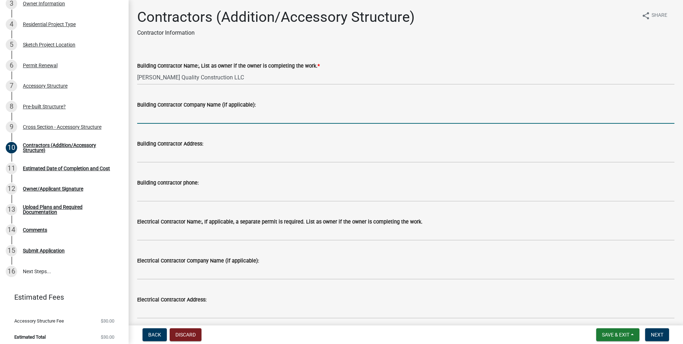
click at [275, 122] on input "Building Contractor Company Name (if applicable):" at bounding box center [406, 116] width 538 height 15
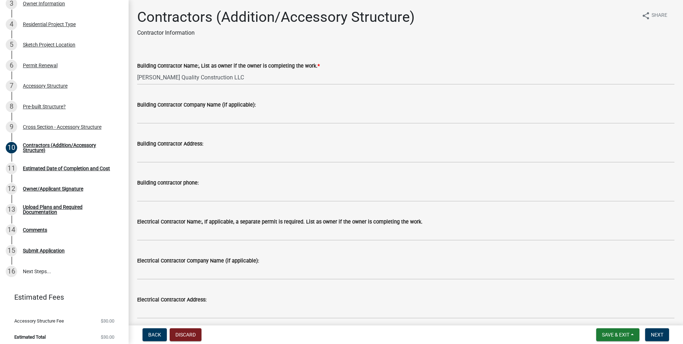
click at [292, 102] on div "Building Contractor Company Name (if applicable):" at bounding box center [406, 104] width 538 height 9
drag, startPoint x: 262, startPoint y: 107, endPoint x: 156, endPoint y: 108, distance: 106.5
click at [157, 108] on div "Building Contractor Company Name (if applicable):" at bounding box center [406, 104] width 538 height 9
drag, startPoint x: 138, startPoint y: 103, endPoint x: 267, endPoint y: 104, distance: 129.0
click at [267, 104] on div "Building Contractor Company Name (if applicable):" at bounding box center [406, 104] width 538 height 9
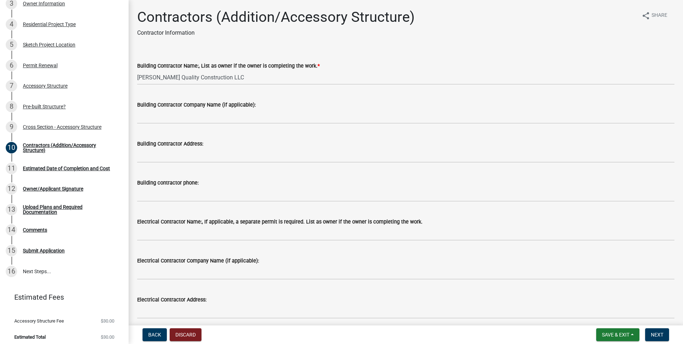
click at [267, 104] on div "Building Contractor Company Name (if applicable):" at bounding box center [406, 104] width 538 height 9
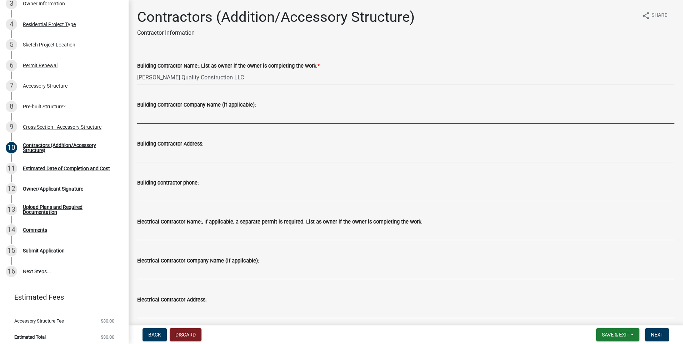
click at [235, 116] on input "Building Contractor Company Name (if applicable):" at bounding box center [406, 116] width 538 height 15
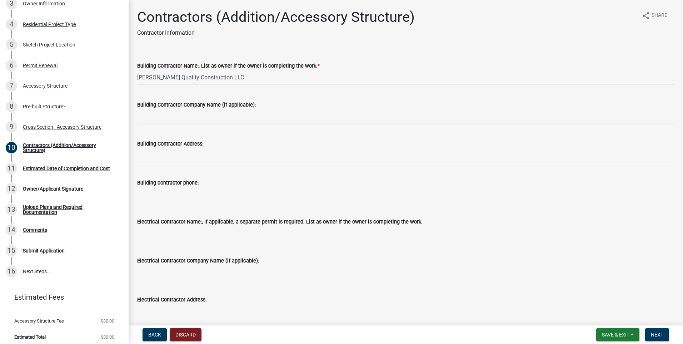
click at [296, 99] on div "Building Contractor Company Name (if applicable):" at bounding box center [406, 106] width 538 height 33
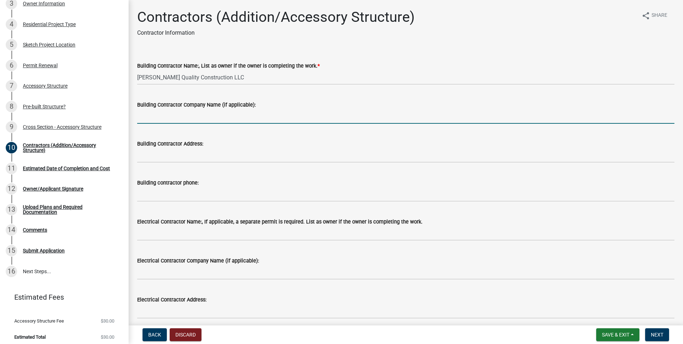
click at [273, 120] on input "Building Contractor Company Name (if applicable):" at bounding box center [406, 116] width 538 height 15
click at [298, 100] on div "Building Contractor Company Name (if applicable):" at bounding box center [406, 106] width 538 height 33
click at [285, 118] on input "Building Contractor Company Name (if applicable):" at bounding box center [406, 116] width 538 height 15
click at [388, 111] on input "[PERSON_NAME] Quality Construction" at bounding box center [406, 116] width 538 height 15
type input "[PERSON_NAME] Quality Construction"
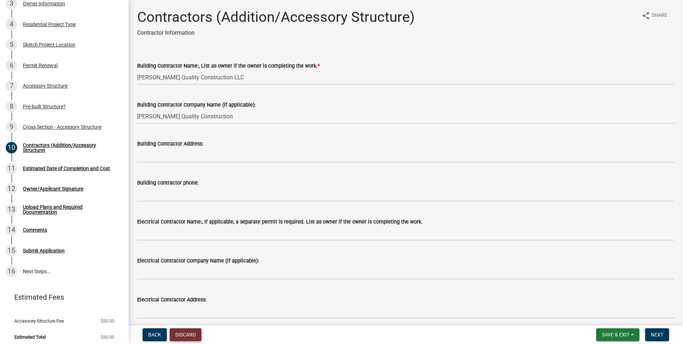
click at [193, 330] on button "Discard" at bounding box center [186, 334] width 32 height 13
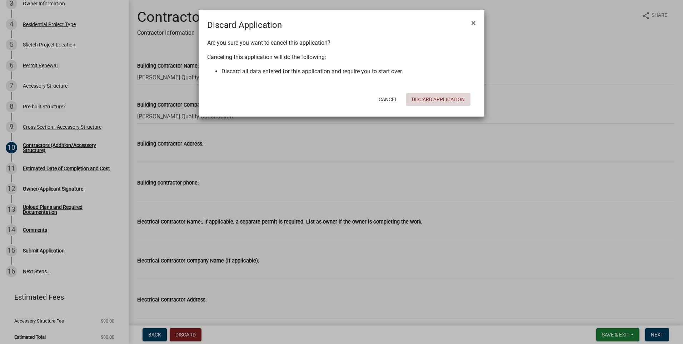
click at [444, 98] on button "Discard Application" at bounding box center [438, 99] width 64 height 13
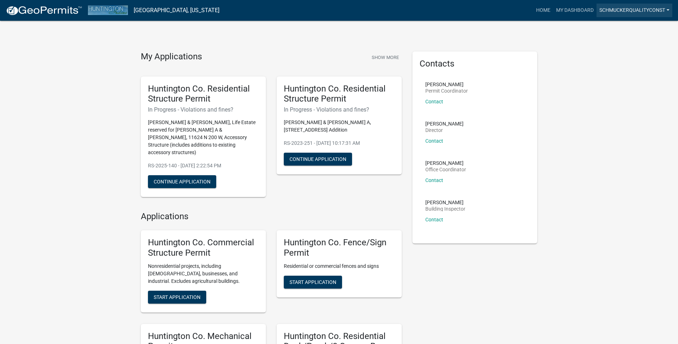
click at [671, 12] on link "SchmuckerQualityConst" at bounding box center [635, 11] width 76 height 14
click at [646, 56] on link "Logout" at bounding box center [643, 52] width 57 height 17
